Goal: Task Accomplishment & Management: Use online tool/utility

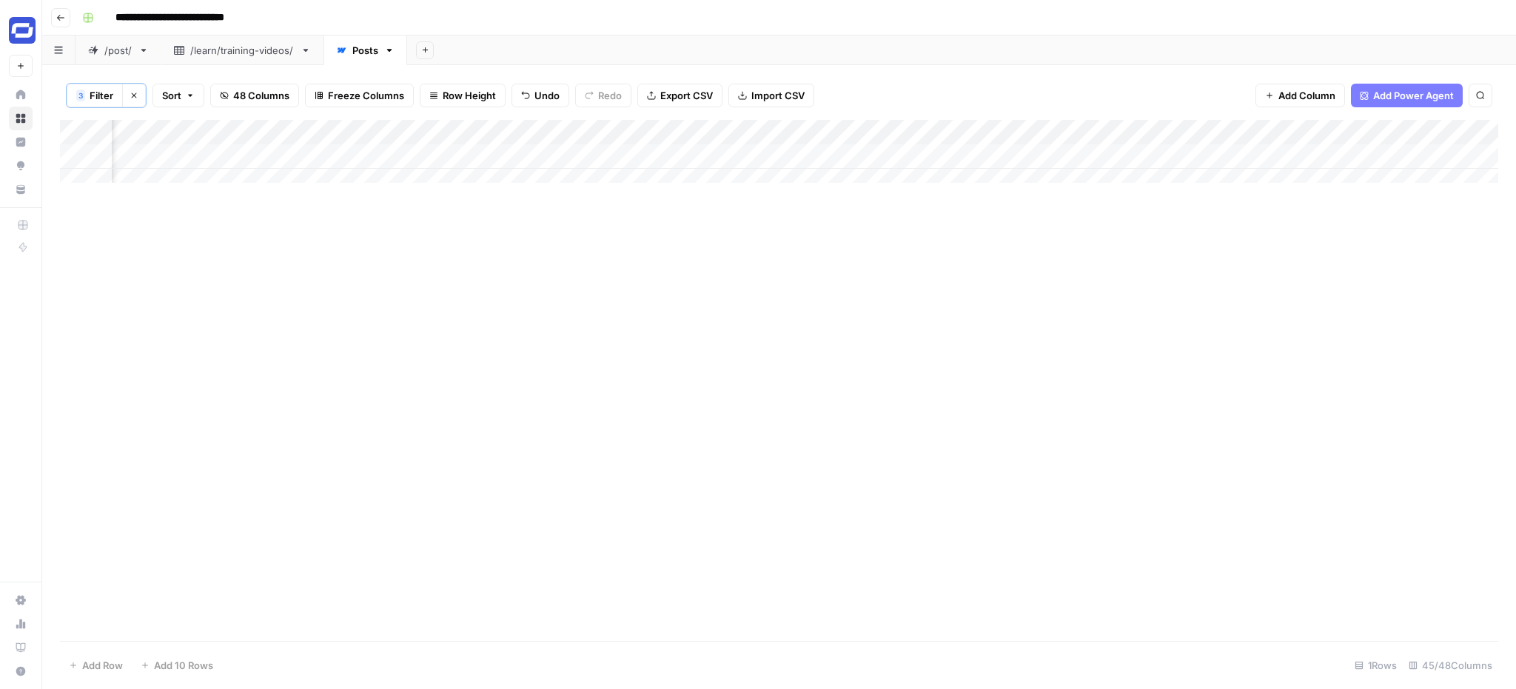
scroll to position [0, 5740]
click at [1045, 156] on div "Add Column" at bounding box center [779, 157] width 1438 height 74
click at [1046, 155] on div "Add Column" at bounding box center [779, 157] width 1438 height 74
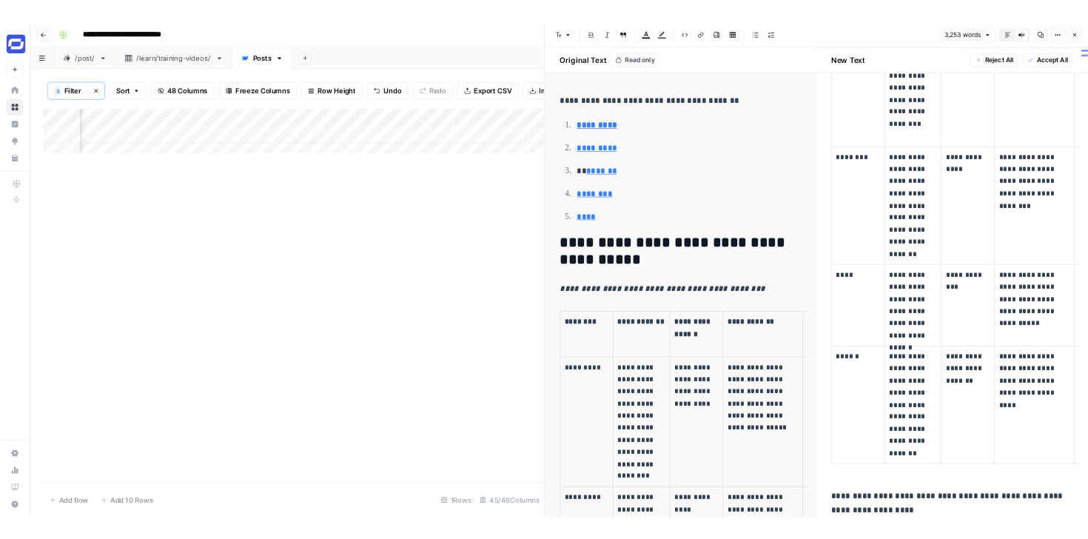
scroll to position [1075, 0]
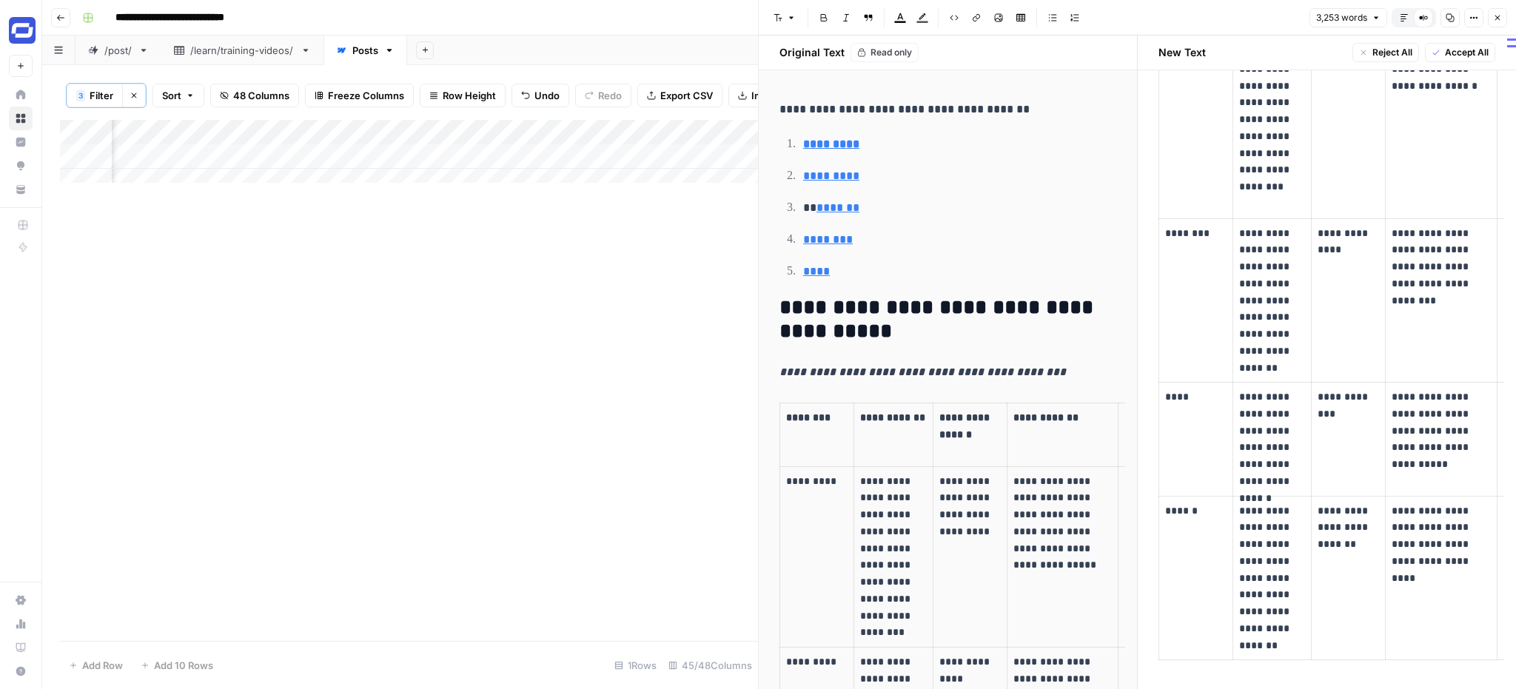
click at [1488, 19] on button "Close" at bounding box center [1497, 17] width 19 height 19
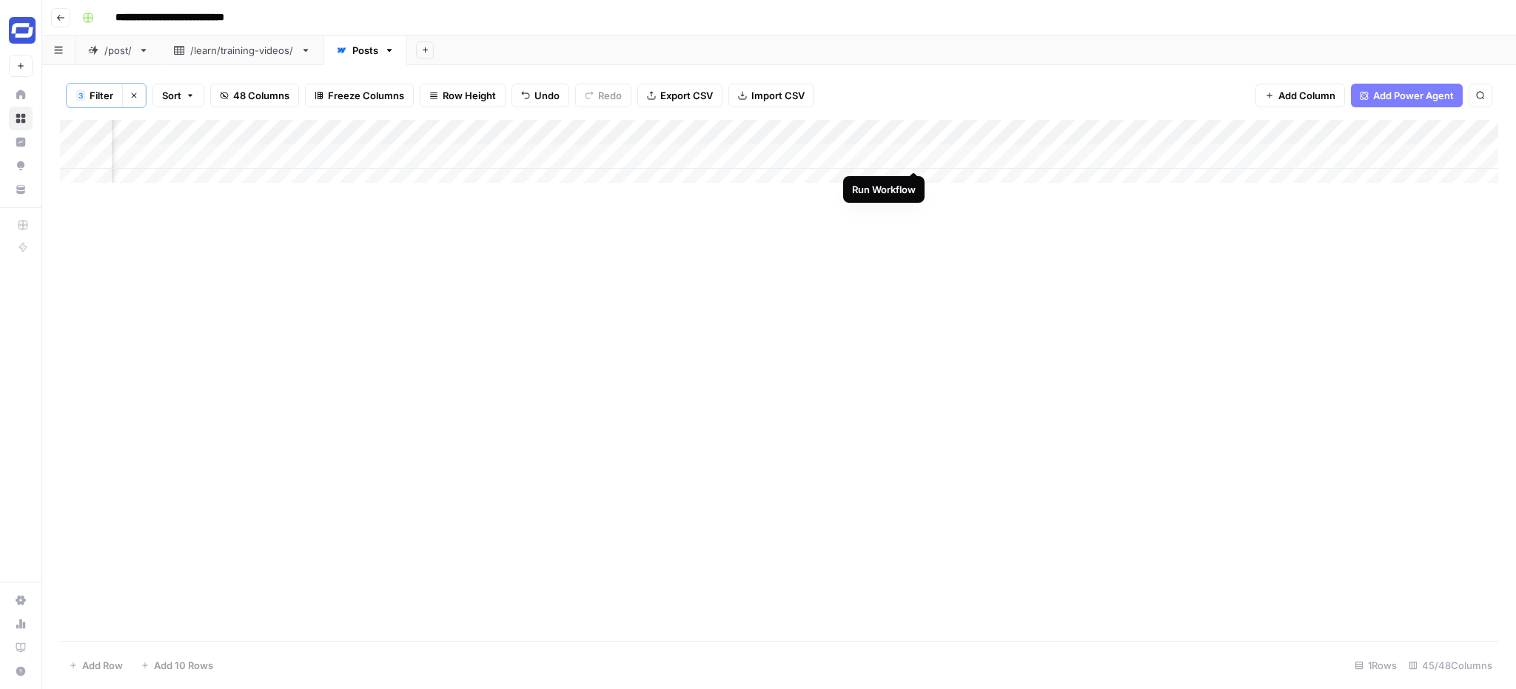
click at [915, 155] on div "Add Column" at bounding box center [779, 157] width 1438 height 74
click at [897, 132] on div "Add Column" at bounding box center [779, 157] width 1438 height 74
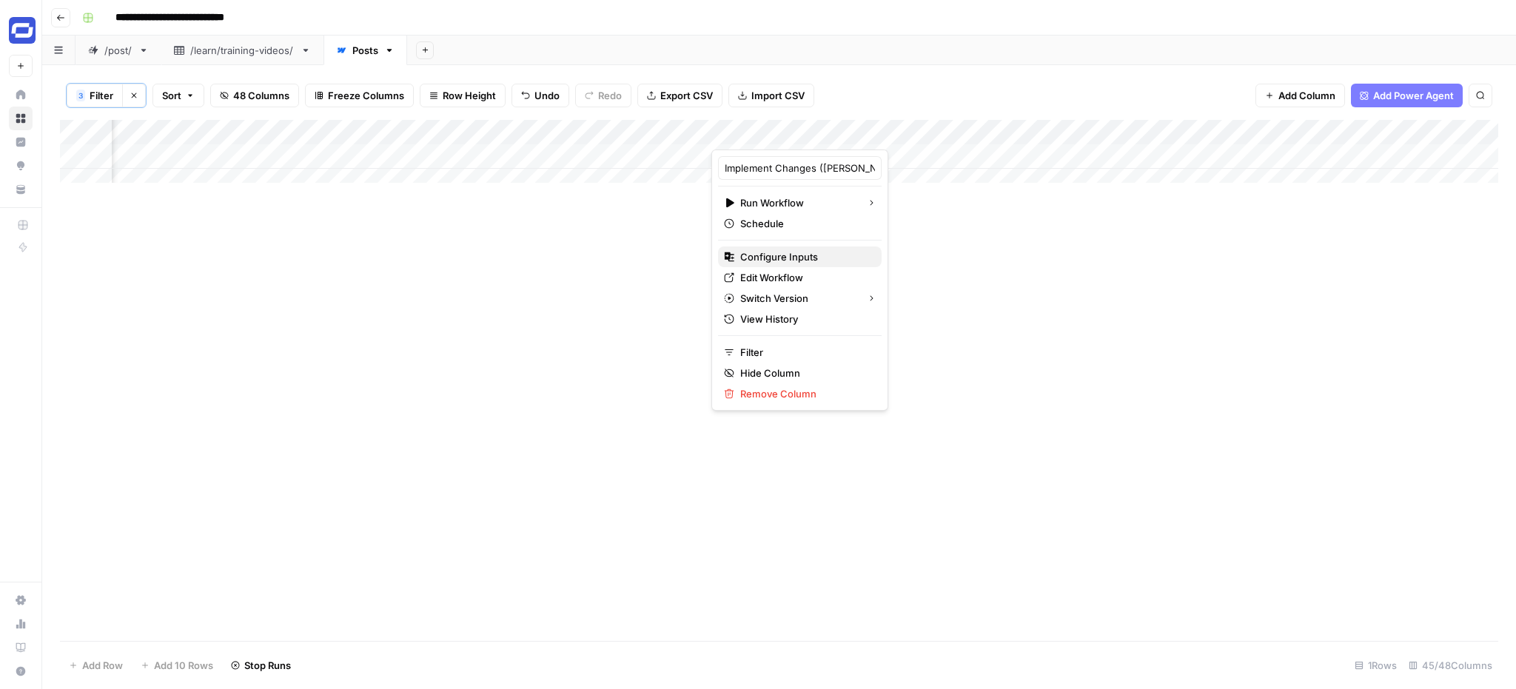
click at [779, 261] on span "Configure Inputs" at bounding box center [805, 256] width 130 height 15
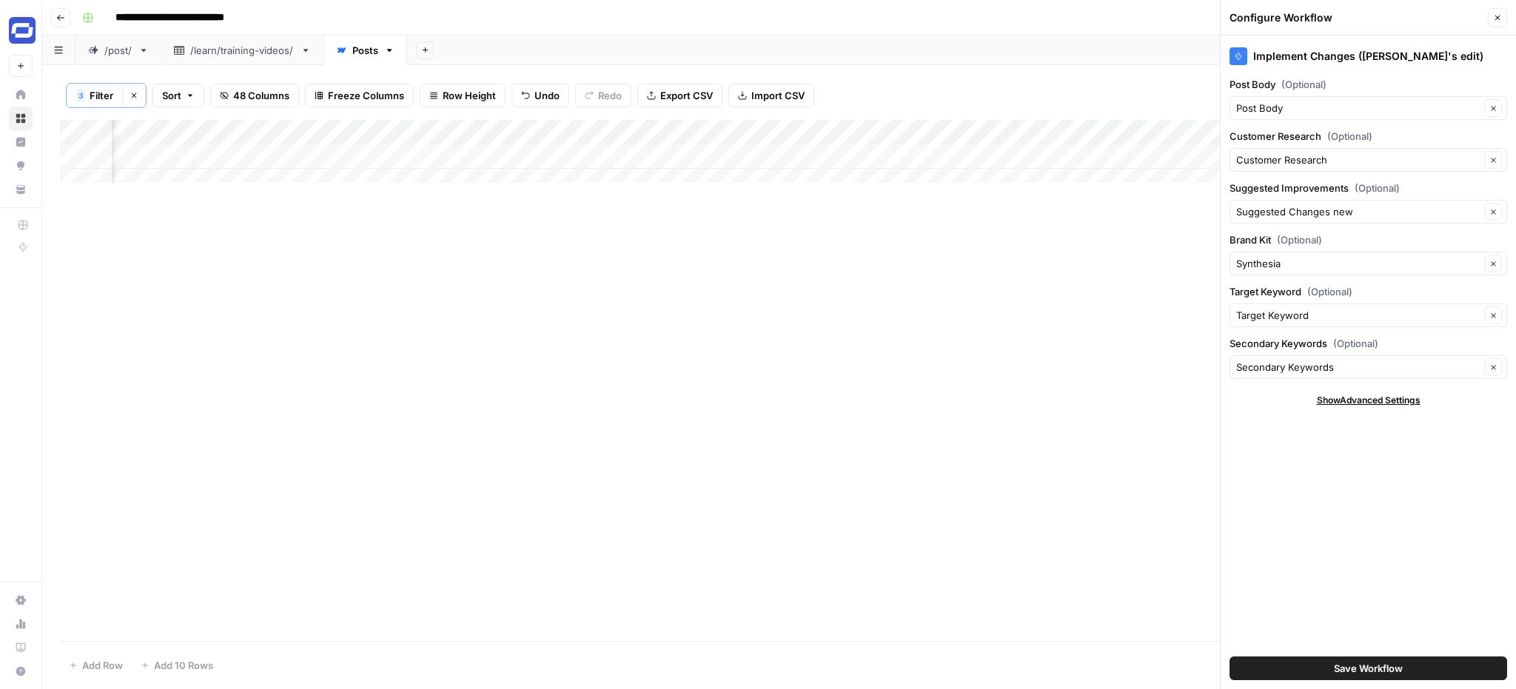
click at [1500, 8] on button "Close" at bounding box center [1497, 17] width 19 height 19
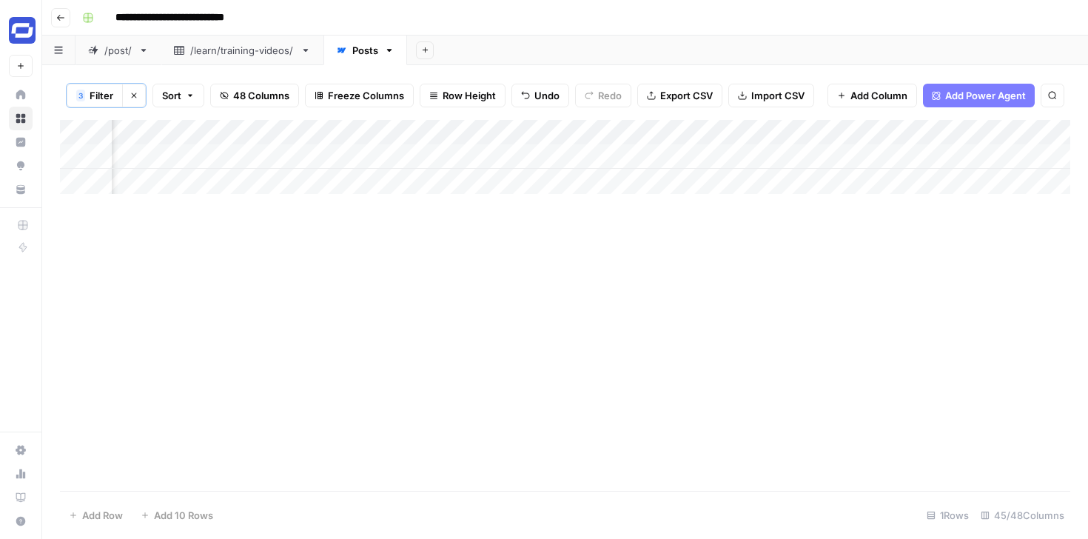
click at [1046, 155] on div "Add Column" at bounding box center [565, 157] width 1010 height 74
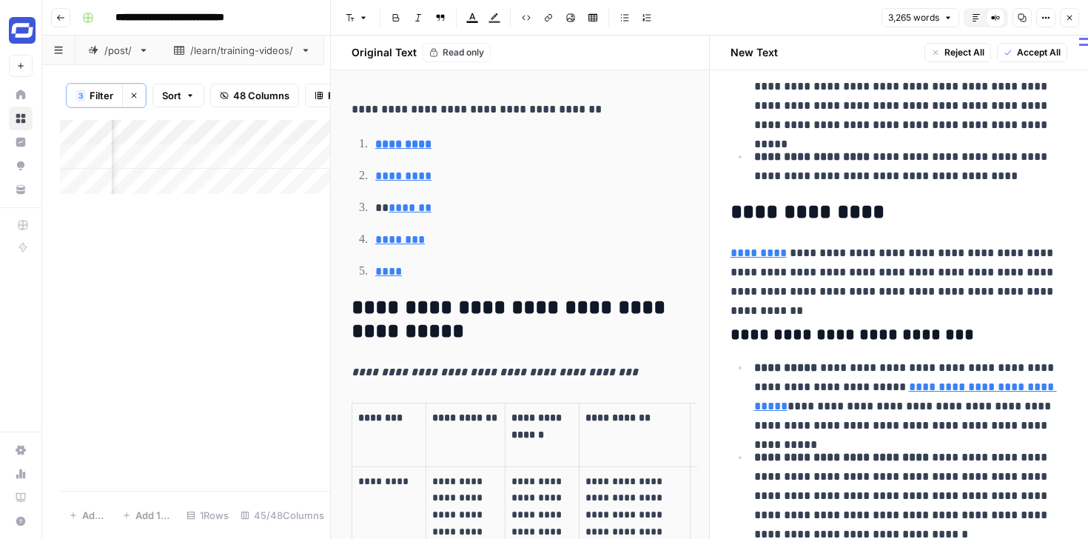
scroll to position [4420, 0]
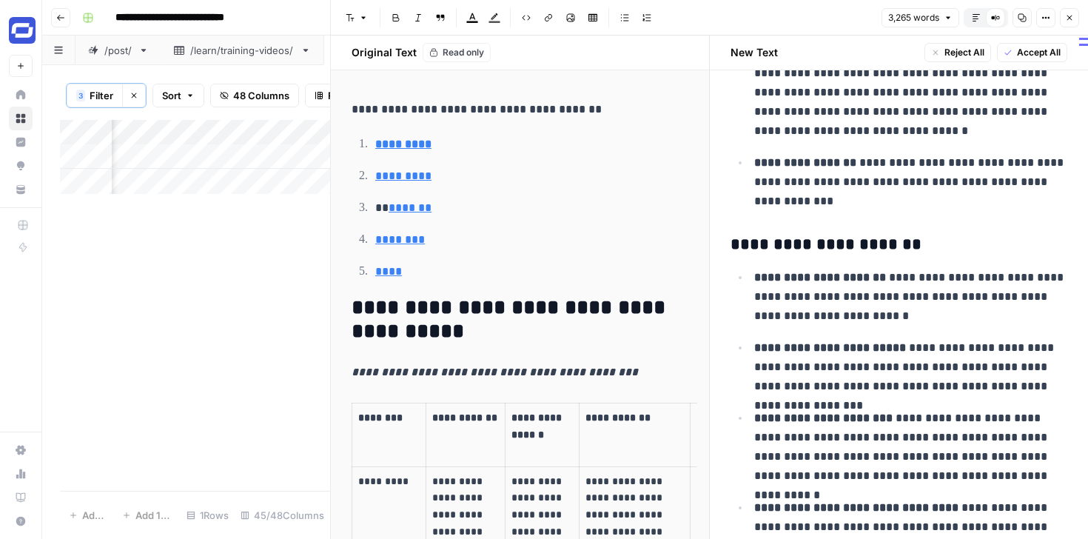
click at [1066, 17] on icon "button" at bounding box center [1069, 17] width 9 height 9
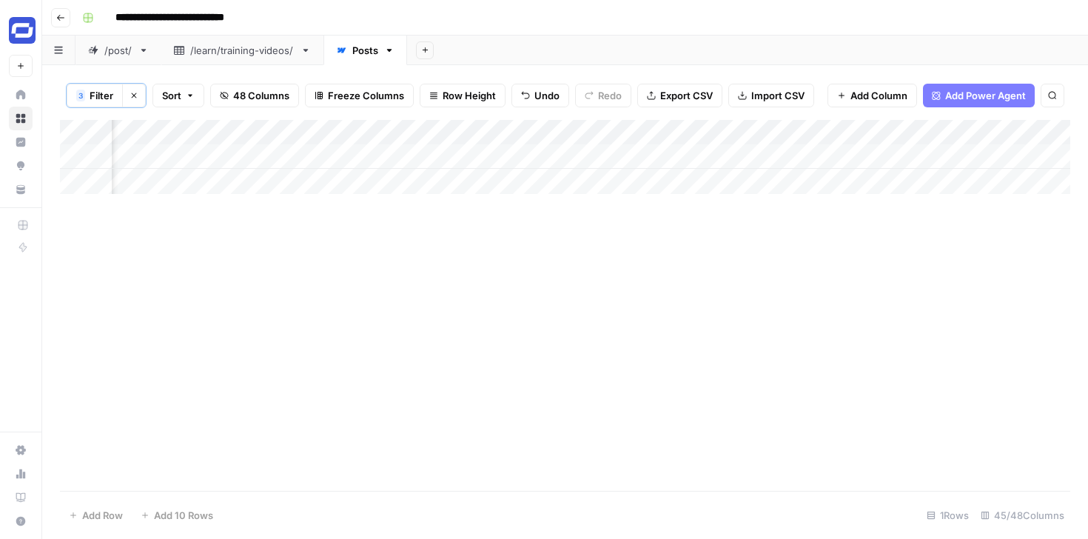
click at [897, 133] on div "Add Column" at bounding box center [565, 157] width 1010 height 74
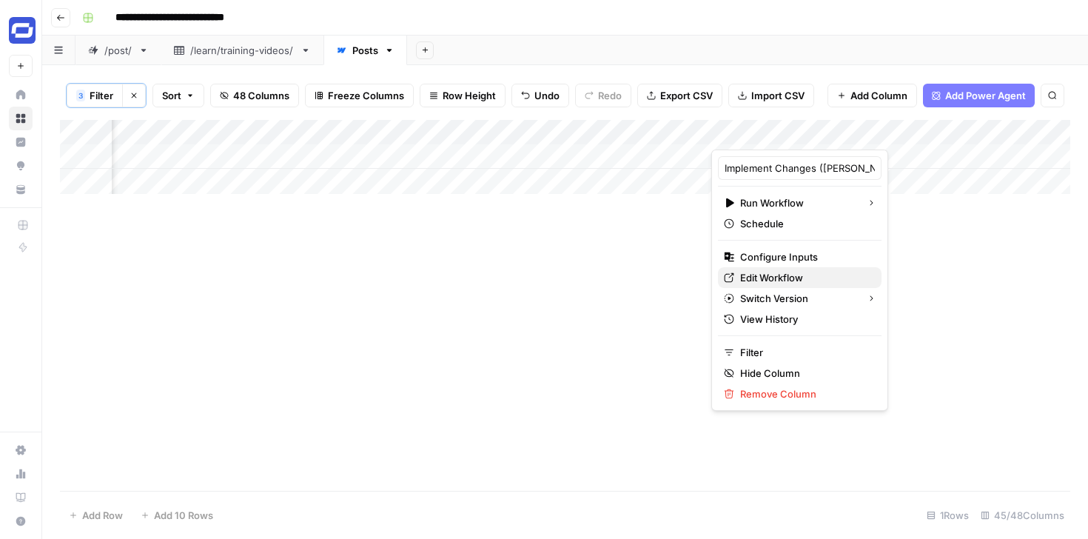
click at [793, 267] on link "Edit Workflow" at bounding box center [800, 277] width 164 height 21
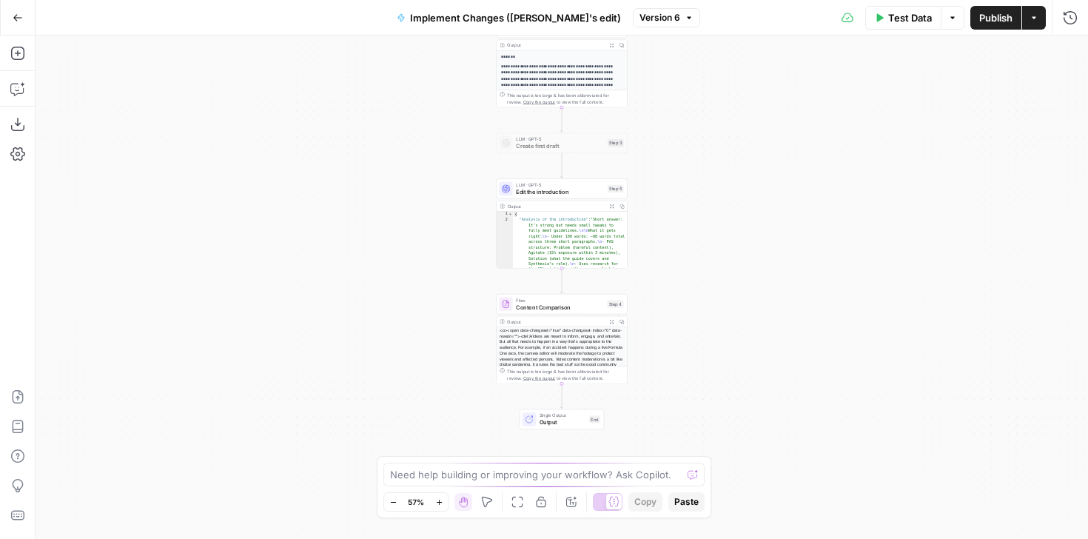
drag, startPoint x: 685, startPoint y: 244, endPoint x: 685, endPoint y: 158, distance: 86.6
click at [685, 158] on div "**********" at bounding box center [562, 287] width 1052 height 503
drag, startPoint x: 688, startPoint y: 227, endPoint x: 688, endPoint y: 217, distance: 10.4
click at [688, 217] on div "**********" at bounding box center [562, 287] width 1052 height 503
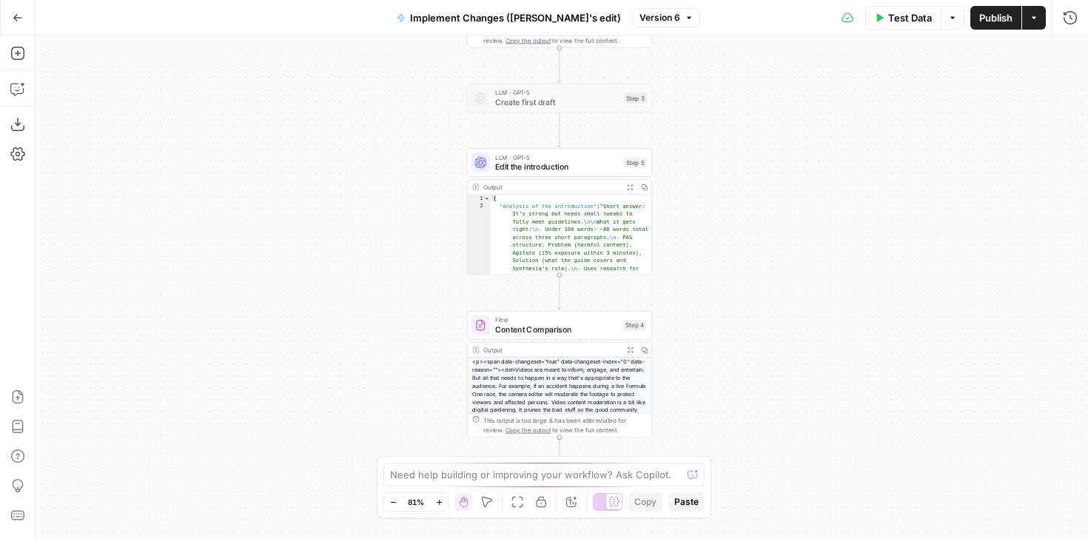
drag, startPoint x: 688, startPoint y: 217, endPoint x: 738, endPoint y: 217, distance: 49.6
click at [738, 217] on div "**********" at bounding box center [562, 287] width 1052 height 503
